Goal: Answer question/provide support

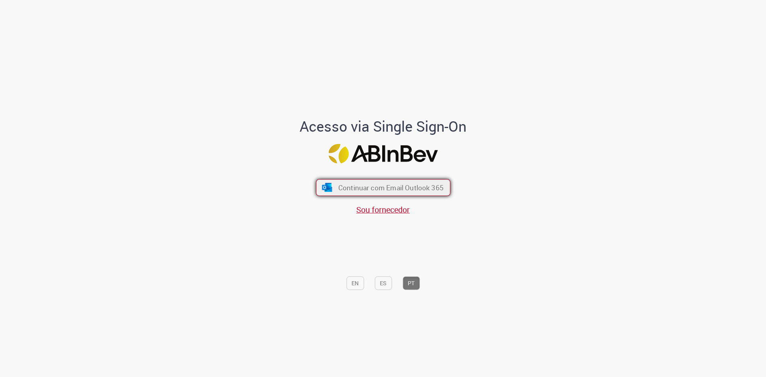
click at [395, 186] on span "Continuar com Email Outlook 365" at bounding box center [390, 187] width 105 height 9
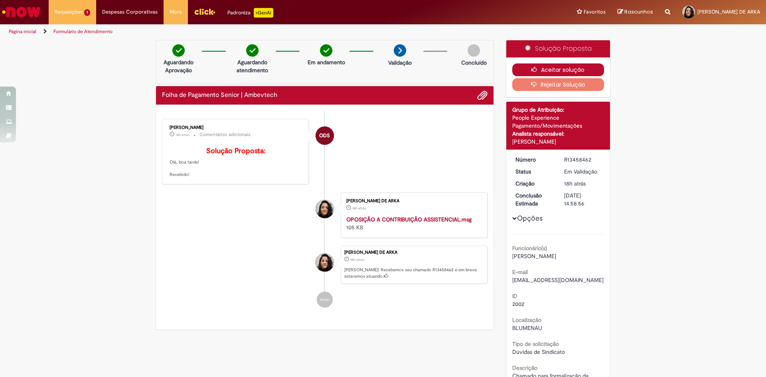
click at [561, 67] on button "Aceitar solução" at bounding box center [558, 69] width 92 height 13
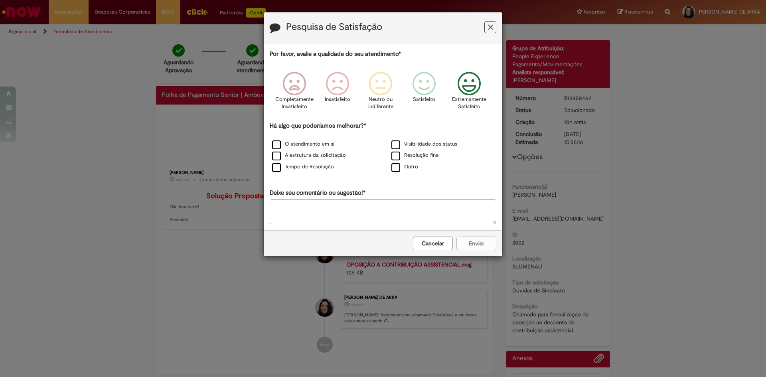
click at [470, 87] on icon "Feedback" at bounding box center [469, 84] width 30 height 24
click at [305, 168] on label "Tempo de Resolução" at bounding box center [303, 167] width 62 height 8
click at [470, 249] on button "Enviar" at bounding box center [476, 244] width 40 height 14
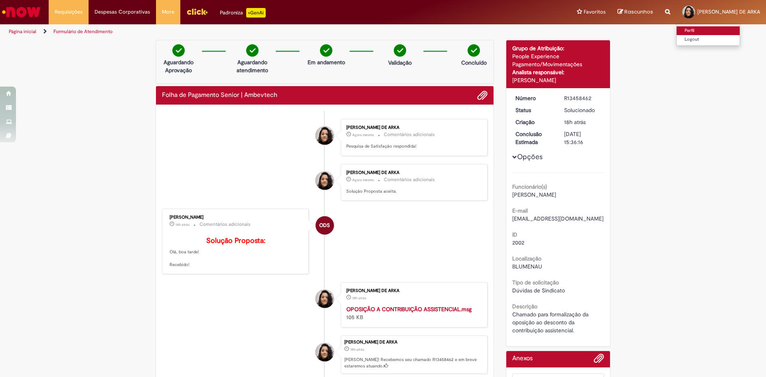
click at [695, 29] on link "Perfil" at bounding box center [708, 30] width 63 height 9
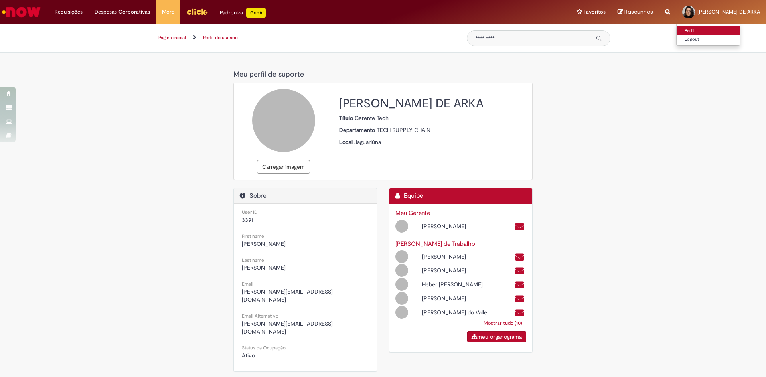
select select "**********"
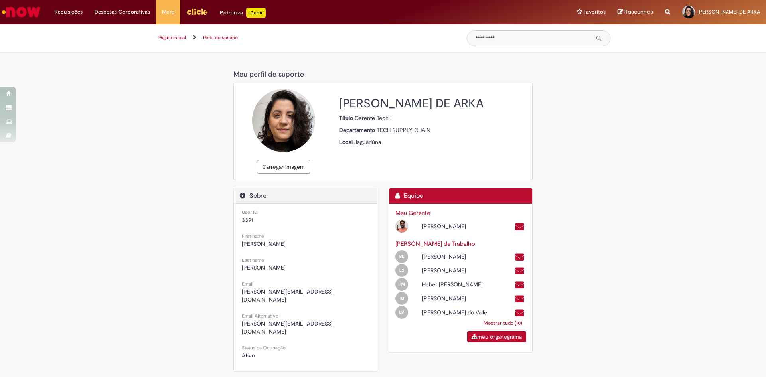
click at [377, 103] on h2 "[PERSON_NAME] DE ARKA" at bounding box center [432, 103] width 187 height 13
click at [498, 327] on link "Mostrar tudo (10)" at bounding box center [503, 323] width 47 height 14
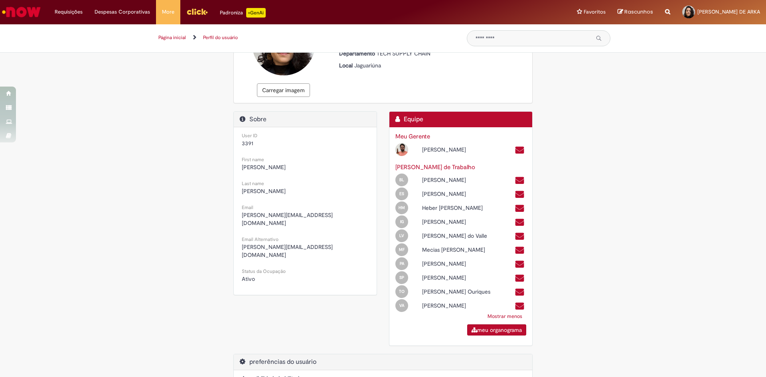
scroll to position [107, 0]
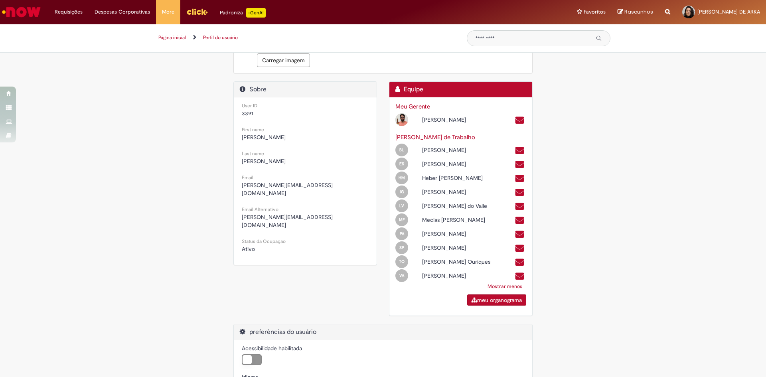
click at [600, 239] on div "Meu perfil de suporte Meu perfil de suporte Carregar imagem Natalia MORAES DE A…" at bounding box center [383, 199] width 467 height 478
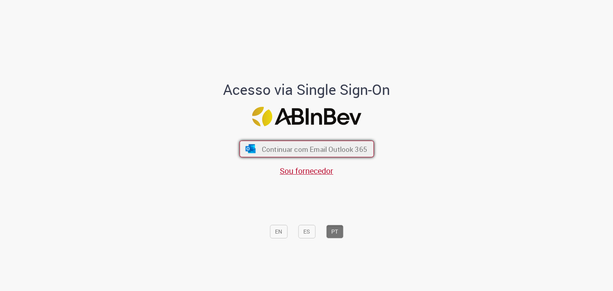
click at [314, 147] on span "Continuar com Email Outlook 365" at bounding box center [313, 148] width 105 height 9
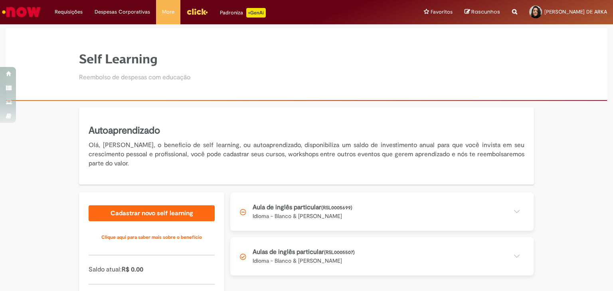
click at [374, 217] on button at bounding box center [381, 212] width 303 height 38
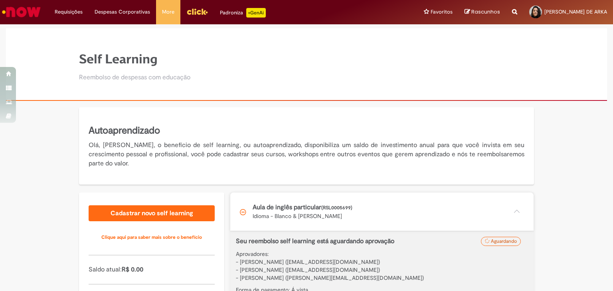
scroll to position [90, 0]
